Goal: Information Seeking & Learning: Learn about a topic

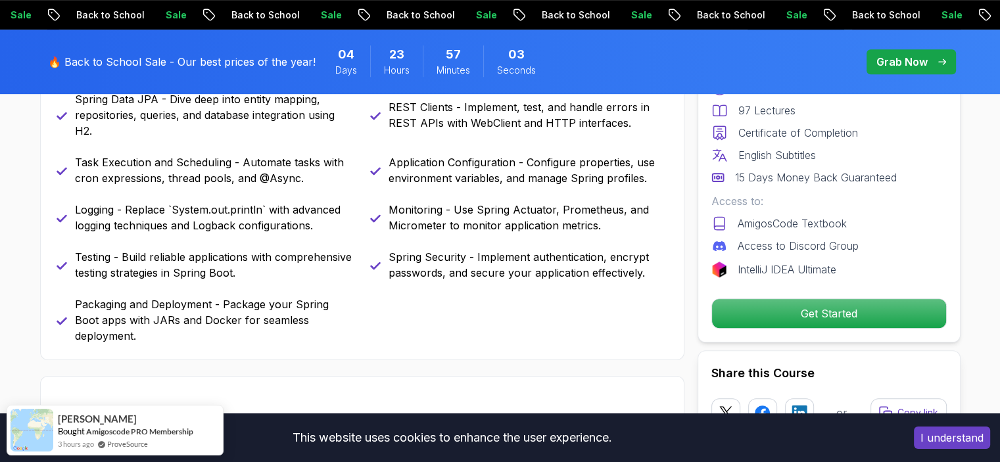
scroll to position [738, 0]
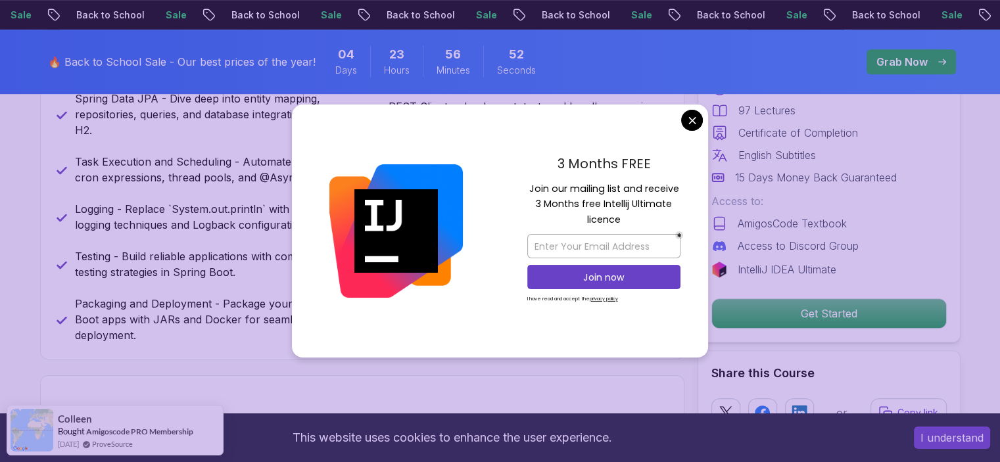
click at [684, 131] on div "3 Months FREE Join our mailing list and receive 3 Months free Intellij Ultimate…" at bounding box center [603, 231] width 208 height 254
click at [682, 127] on div "3 Months FREE Join our mailing list and receive 3 Months free Intellij Ultimate…" at bounding box center [603, 231] width 208 height 254
click at [714, 127] on icon at bounding box center [719, 133] width 16 height 16
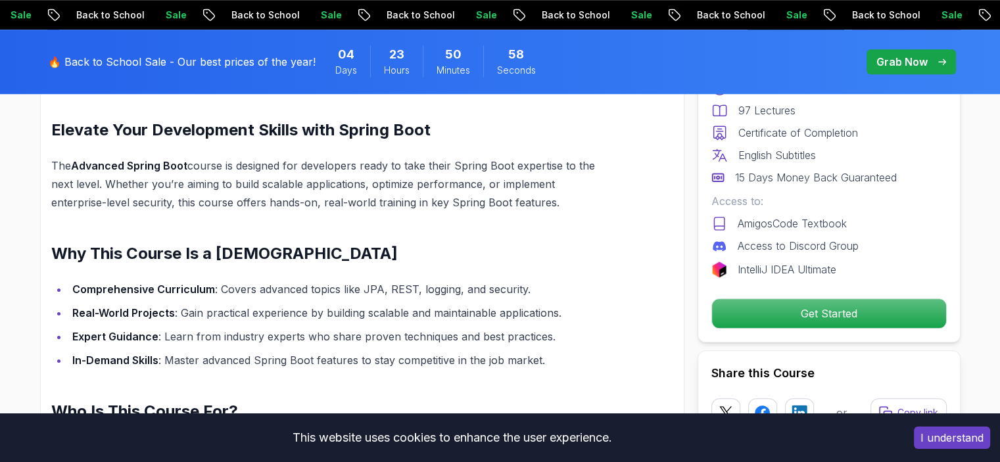
scroll to position [1036, 0]
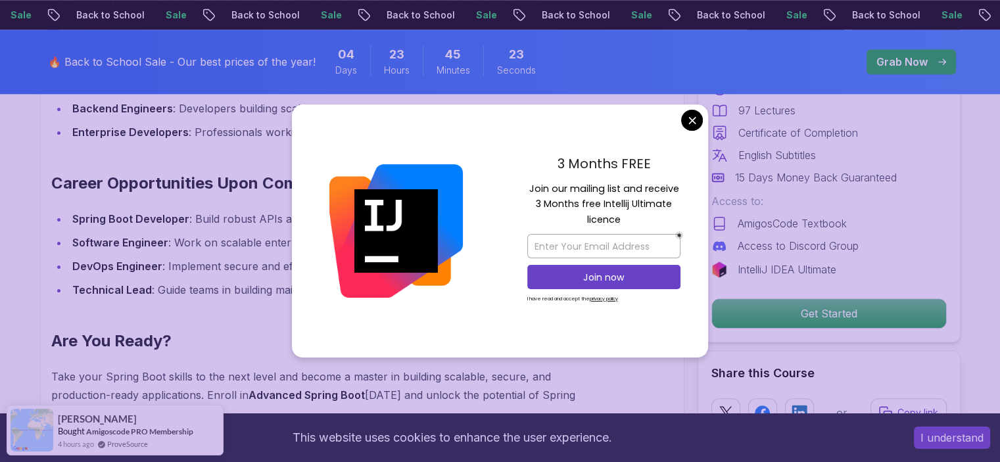
scroll to position [1398, 0]
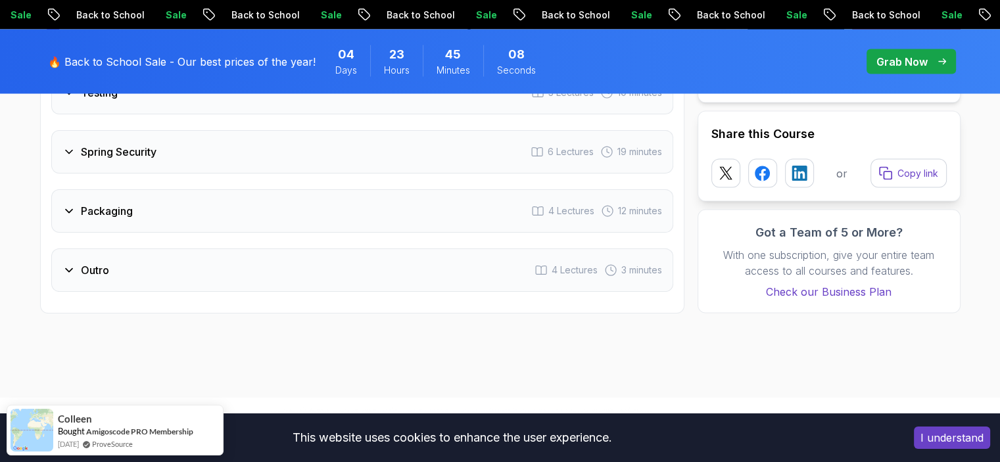
scroll to position [2505, 0]
